Goal: Task Accomplishment & Management: Manage account settings

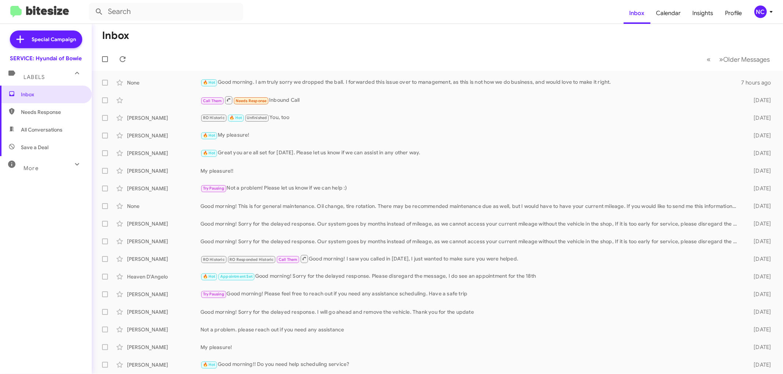
click at [759, 12] on div "NC" at bounding box center [760, 12] width 12 height 12
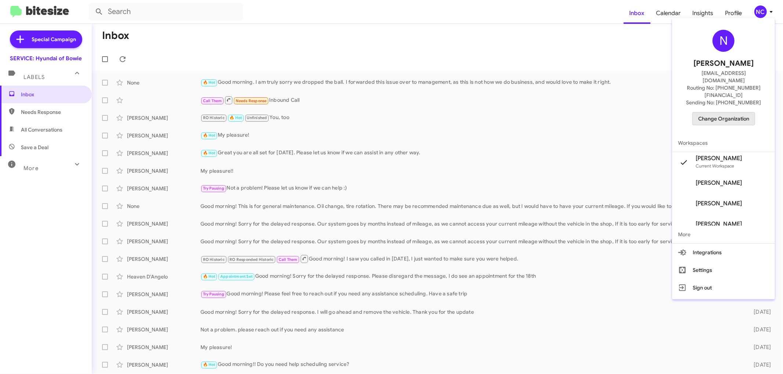
click at [742, 112] on span "Change Organization" at bounding box center [723, 118] width 51 height 12
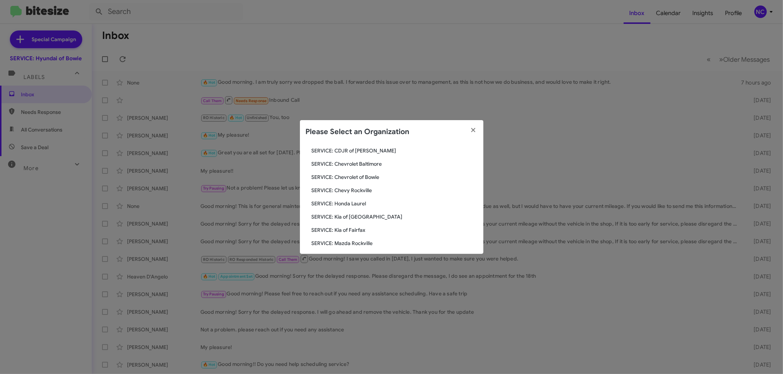
scroll to position [122, 0]
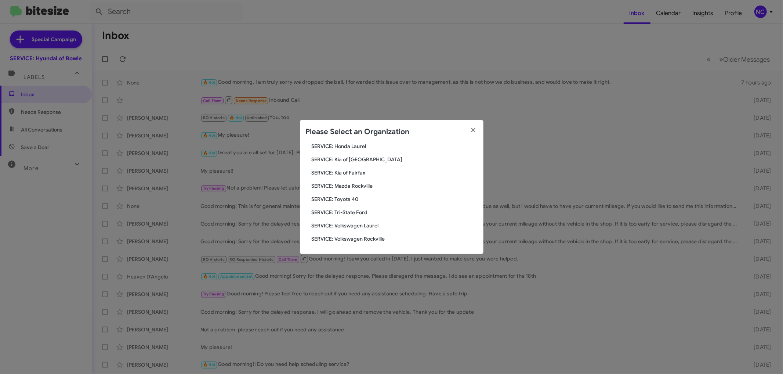
click at [343, 201] on span "SERVICE: Toyota 40" at bounding box center [395, 198] width 166 height 7
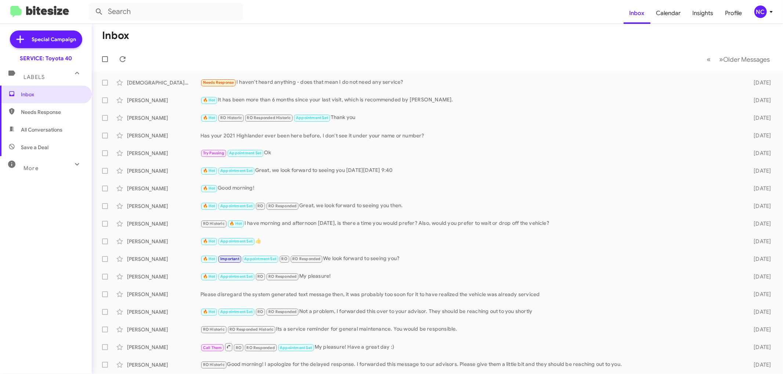
click at [355, 39] on mat-toolbar-row "Inbox" at bounding box center [437, 35] width 691 height 23
